Goal: Task Accomplishment & Management: Use online tool/utility

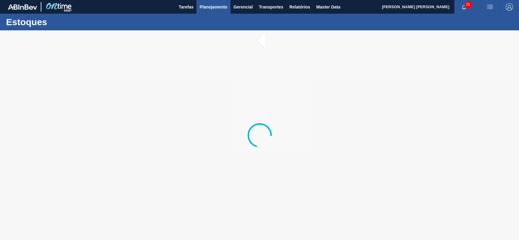
click at [204, 5] on span "Planejamento" at bounding box center [213, 6] width 28 height 7
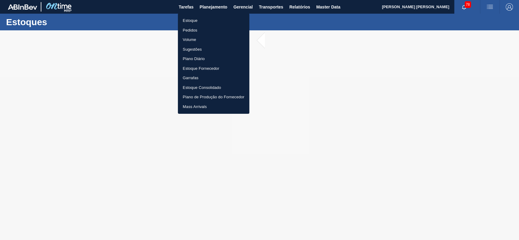
click at [191, 21] on li "Estoque" at bounding box center [213, 21] width 71 height 10
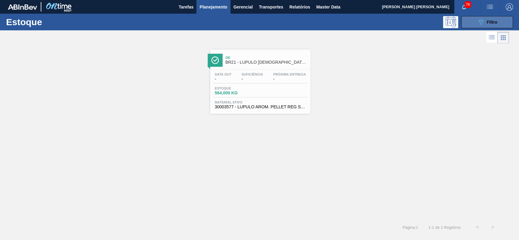
click at [474, 24] on button "089F7B8B-B2A5-4AFE-B5C0-19BA573D28AC Filtro" at bounding box center [487, 22] width 52 height 12
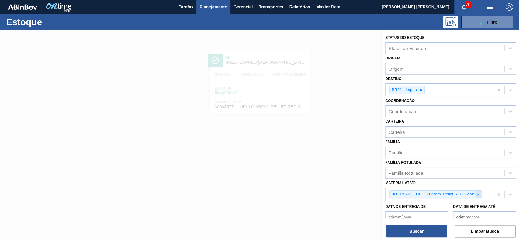
click at [475, 194] on div at bounding box center [478, 195] width 7 height 8
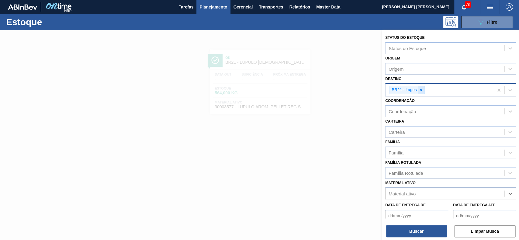
click at [419, 92] on div at bounding box center [421, 90] width 7 height 8
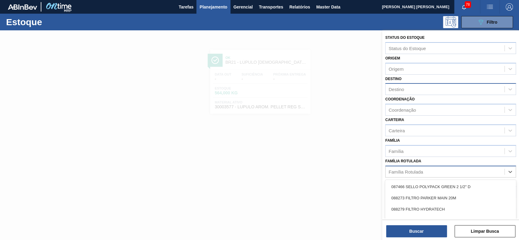
click at [430, 166] on div "Família Rotulada" at bounding box center [450, 172] width 131 height 12
type Rotulada "hyflo"
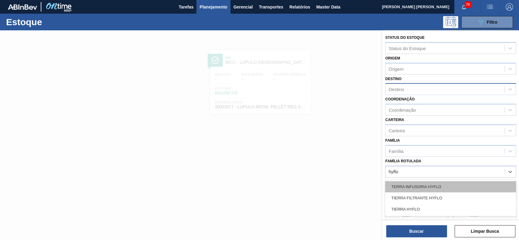
click at [430, 182] on div "TERRA INFUSORIA HYFLO" at bounding box center [450, 186] width 131 height 11
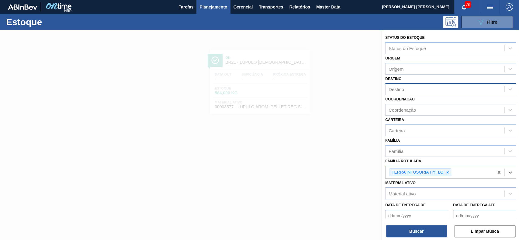
click at [429, 91] on div "Destino" at bounding box center [444, 89] width 119 height 9
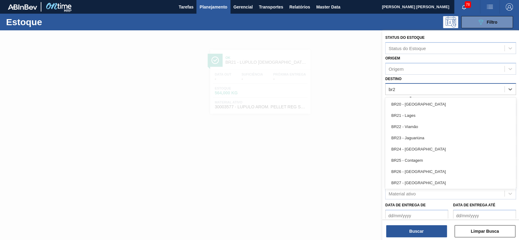
type input "br21"
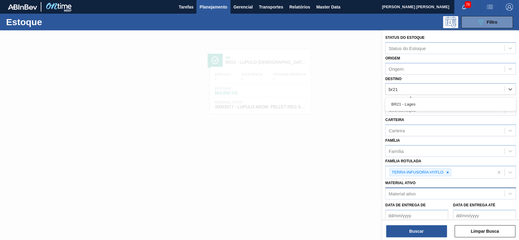
click at [442, 108] on div "BR21 - Lages" at bounding box center [450, 104] width 131 height 11
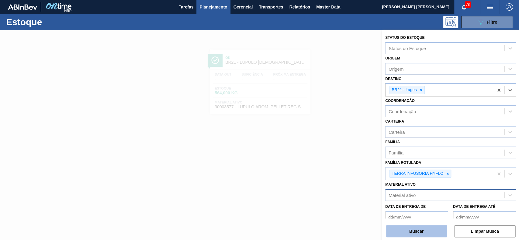
click at [434, 234] on button "Buscar" at bounding box center [416, 232] width 61 height 12
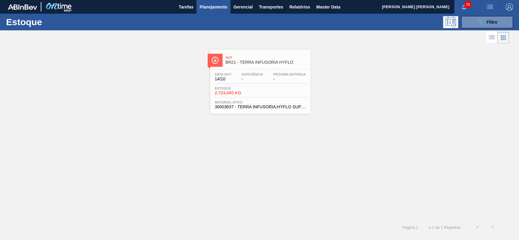
drag, startPoint x: 475, startPoint y: 22, endPoint x: 470, endPoint y: 38, distance: 16.8
click at [475, 23] on button "089F7B8B-B2A5-4AFE-B5C0-19BA573D28AC Filtro" at bounding box center [487, 22] width 52 height 12
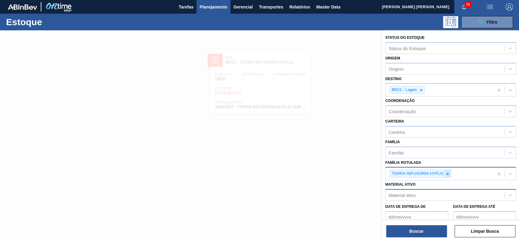
click at [448, 175] on icon at bounding box center [447, 174] width 4 height 4
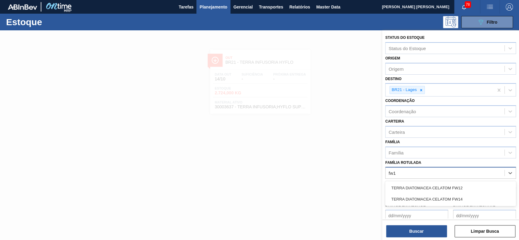
type Rotulada "fw14"
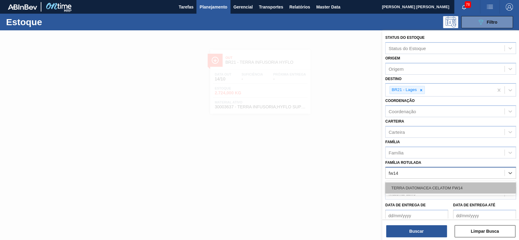
click at [440, 188] on div "TERRA DIATOMACEA CELATOM FW14" at bounding box center [450, 188] width 131 height 11
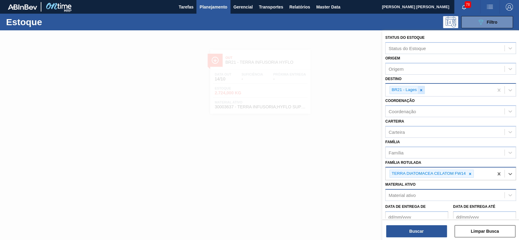
click at [422, 88] on icon at bounding box center [421, 90] width 4 height 4
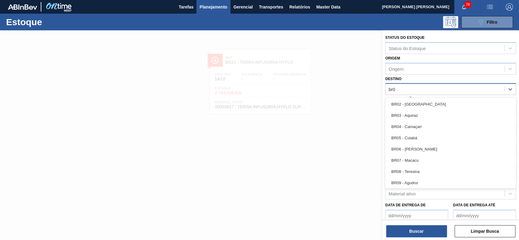
type input "br05"
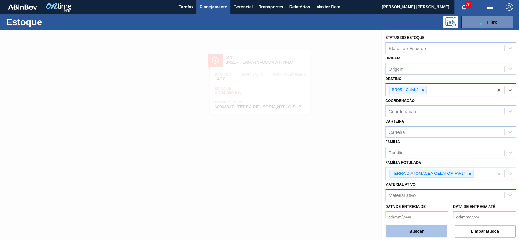
click at [411, 232] on button "Buscar" at bounding box center [416, 232] width 61 height 12
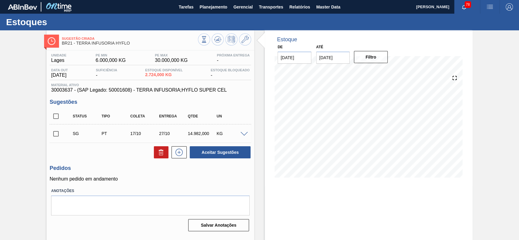
click at [243, 134] on span at bounding box center [243, 134] width 7 height 5
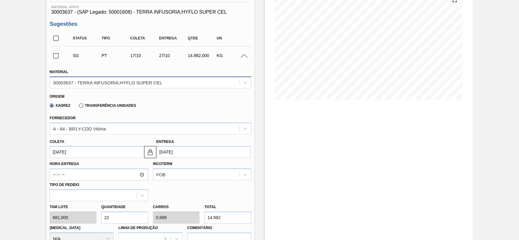
scroll to position [122, 0]
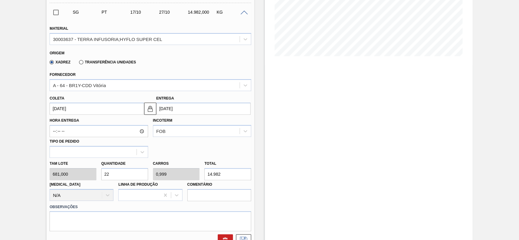
click at [84, 63] on label "Transferência Unidades" at bounding box center [107, 62] width 57 height 4
click at [78, 64] on input "Transferência Unidades" at bounding box center [78, 64] width 0 height 0
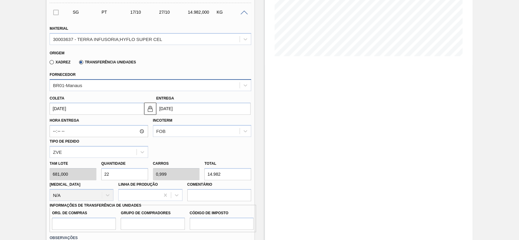
click at [104, 85] on div "BR01-Manaus" at bounding box center [145, 85] width 190 height 9
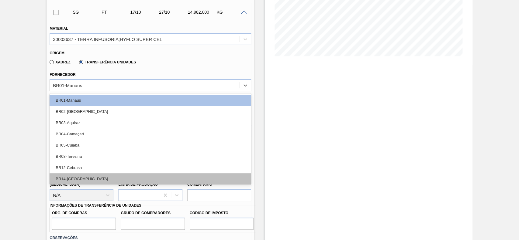
click at [95, 175] on div "BR14-Curitibana" at bounding box center [151, 179] width 202 height 11
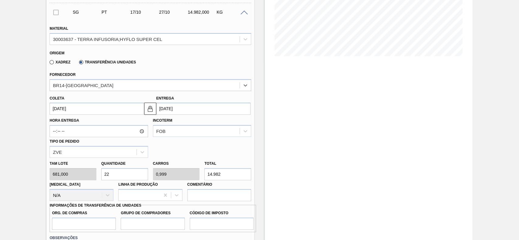
click at [122, 112] on input "[DATE]" at bounding box center [97, 109] width 94 height 12
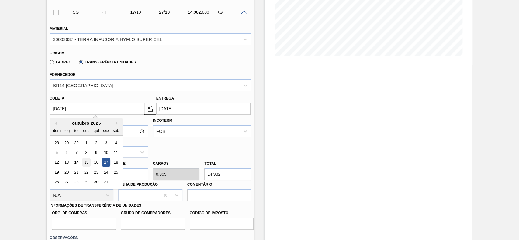
click at [89, 165] on div "15" at bounding box center [86, 163] width 8 height 8
type input "[DATE]"
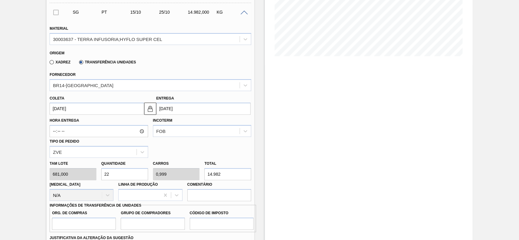
click at [122, 173] on input "22" at bounding box center [124, 174] width 47 height 12
type input "224"
type input "10,17"
type input "152.544"
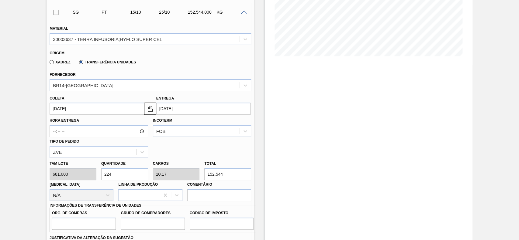
click at [124, 173] on input "224" at bounding box center [124, 174] width 47 height 12
type input "4"
type input "0,182"
type input "2.724"
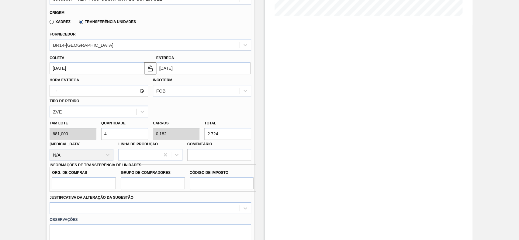
scroll to position [202, 0]
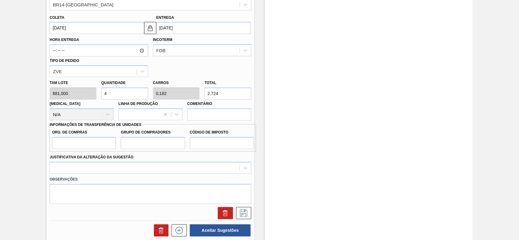
type input "4"
click at [96, 140] on input "Org. de Compras" at bounding box center [84, 143] width 64 height 12
click at [95, 144] on input "Org. de Compras" at bounding box center [84, 143] width 64 height 12
type input "BR00"
click at [143, 142] on input "Grupo de Compradores" at bounding box center [153, 143] width 64 height 12
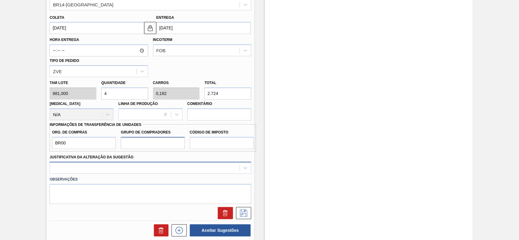
type input "A01"
click at [174, 164] on div at bounding box center [151, 168] width 202 height 12
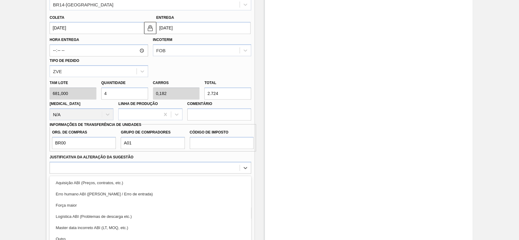
scroll to position [232, 0]
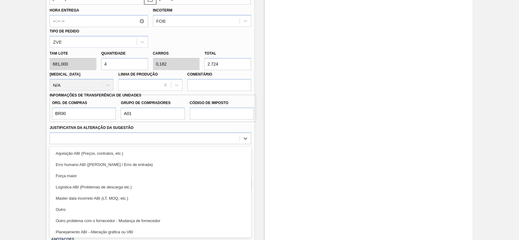
click at [205, 145] on div "Observações" at bounding box center [150, 159] width 206 height 30
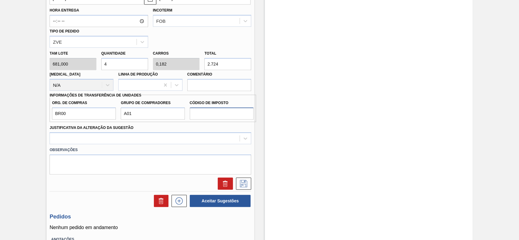
click at [212, 116] on input "Código de Imposto" at bounding box center [222, 114] width 64 height 12
type input "I1"
click at [143, 137] on div at bounding box center [145, 138] width 190 height 9
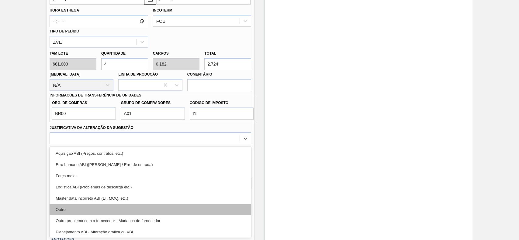
click at [99, 206] on div "Outro" at bounding box center [151, 209] width 202 height 11
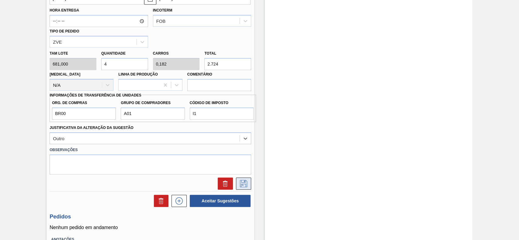
click at [244, 184] on icon at bounding box center [244, 183] width 10 height 7
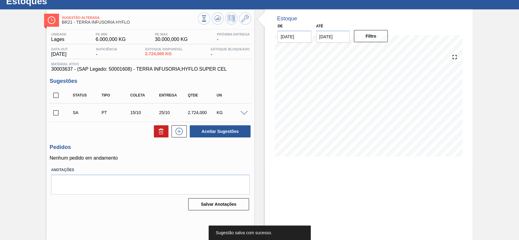
scroll to position [21, 0]
click at [47, 114] on div "Unidade Lages PE MIN 6.000,000 KG PE MAX 30.000,000 KG Próxima Entrega - Data o…" at bounding box center [151, 120] width 208 height 183
click at [56, 114] on input "checkbox" at bounding box center [56, 113] width 13 height 13
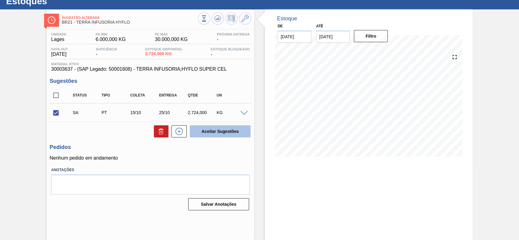
click at [217, 133] on button "Aceitar Sugestões" at bounding box center [220, 132] width 61 height 12
checkbox input "false"
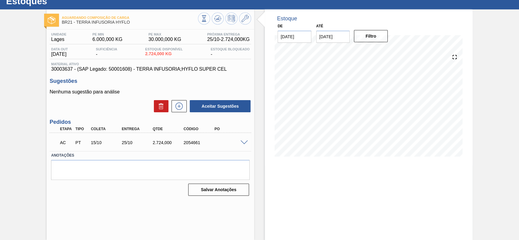
click at [240, 143] on span at bounding box center [243, 143] width 7 height 5
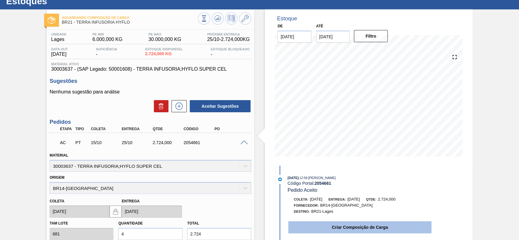
click at [381, 229] on button "Criar Composição de Carga" at bounding box center [359, 228] width 143 height 12
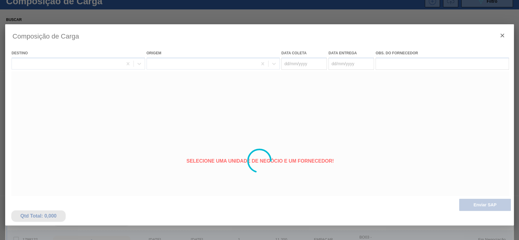
type coleta "15/10/2025"
type Entrega "25/10/2025"
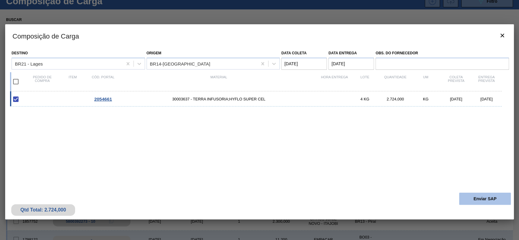
click at [489, 202] on button "Enviar SAP" at bounding box center [485, 199] width 52 height 12
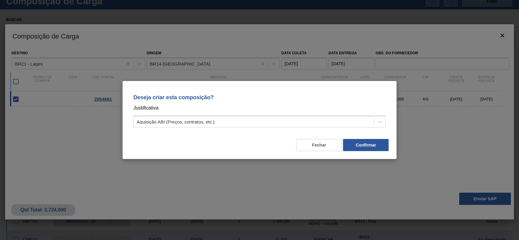
drag, startPoint x: 302, startPoint y: 127, endPoint x: 287, endPoint y: 129, distance: 14.7
click at [301, 127] on div "Aquisição ABI (Preços, contratos, etc.)" at bounding box center [259, 122] width 252 height 12
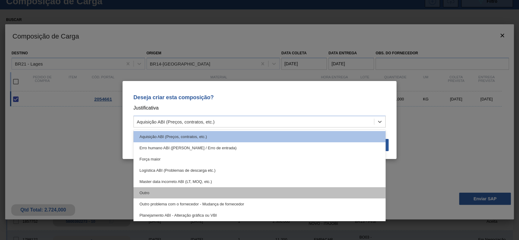
click at [205, 188] on div "Outro" at bounding box center [259, 193] width 252 height 11
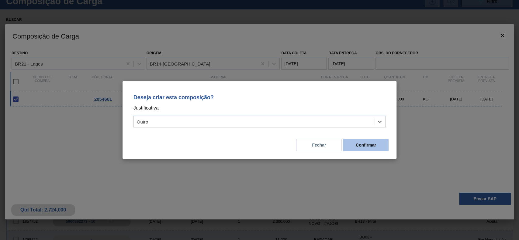
click at [362, 146] on button "Confirmar" at bounding box center [366, 145] width 46 height 12
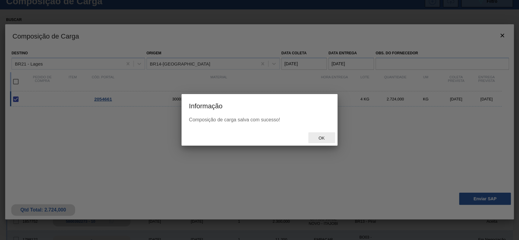
click at [317, 134] on div "Ok" at bounding box center [321, 138] width 27 height 11
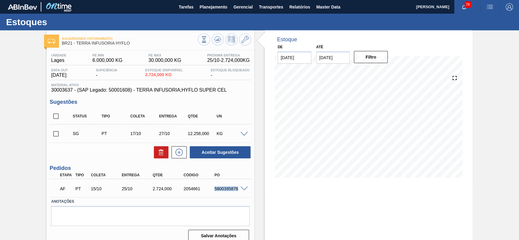
drag, startPoint x: 214, startPoint y: 191, endPoint x: 241, endPoint y: 197, distance: 27.1
click at [241, 197] on div "AF PT 15/10 25/10 2.724,000 2054661 5800395876 Material 30003637 - TERRA INFUSO…" at bounding box center [151, 188] width 202 height 18
click at [92, 201] on label "Anotações" at bounding box center [150, 202] width 199 height 9
drag, startPoint x: 225, startPoint y: 189, endPoint x: 237, endPoint y: 191, distance: 12.6
click at [237, 191] on div "5800395876" at bounding box center [225, 189] width 31 height 5
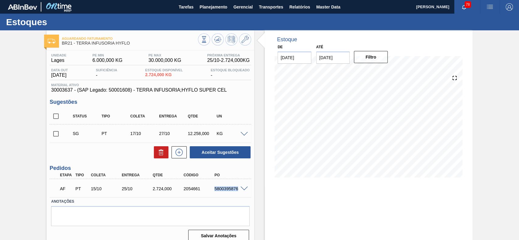
copy div "5800395876"
click at [245, 189] on span at bounding box center [243, 189] width 7 height 5
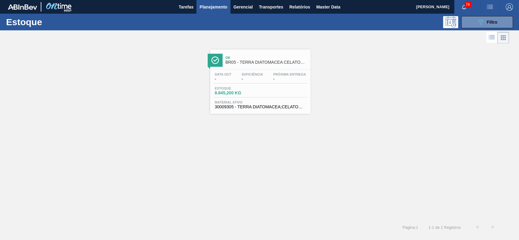
click at [480, 27] on button "089F7B8B-B2A5-4AFE-B5C0-19BA573D28AC Filtro" at bounding box center [487, 22] width 52 height 12
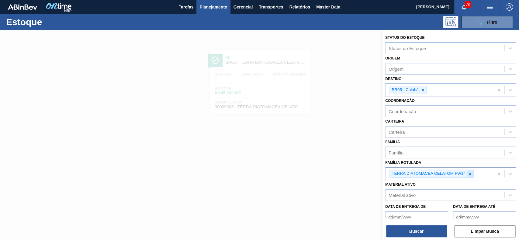
click at [468, 175] on icon at bounding box center [470, 174] width 4 height 4
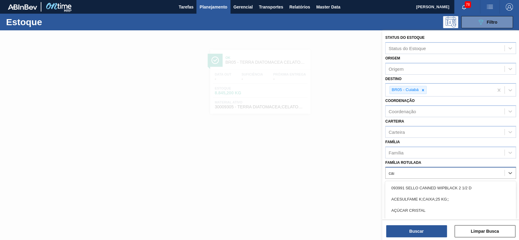
type Rotulada "carv"
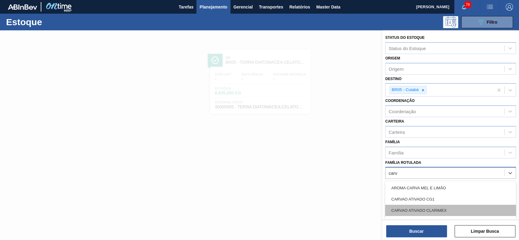
click at [457, 212] on div "CARVAO ATIVADO CLARIMEX" at bounding box center [450, 210] width 131 height 11
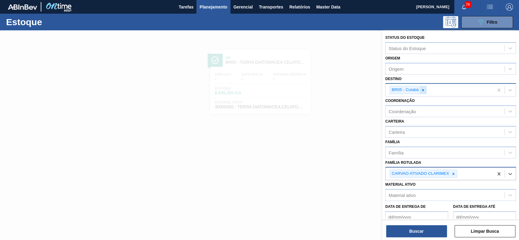
click at [422, 91] on icon at bounding box center [423, 90] width 2 height 2
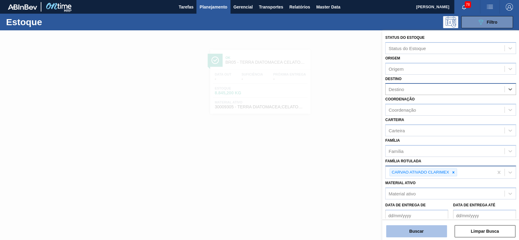
click at [414, 230] on button "Buscar" at bounding box center [416, 232] width 61 height 12
